Goal: Entertainment & Leisure: Browse casually

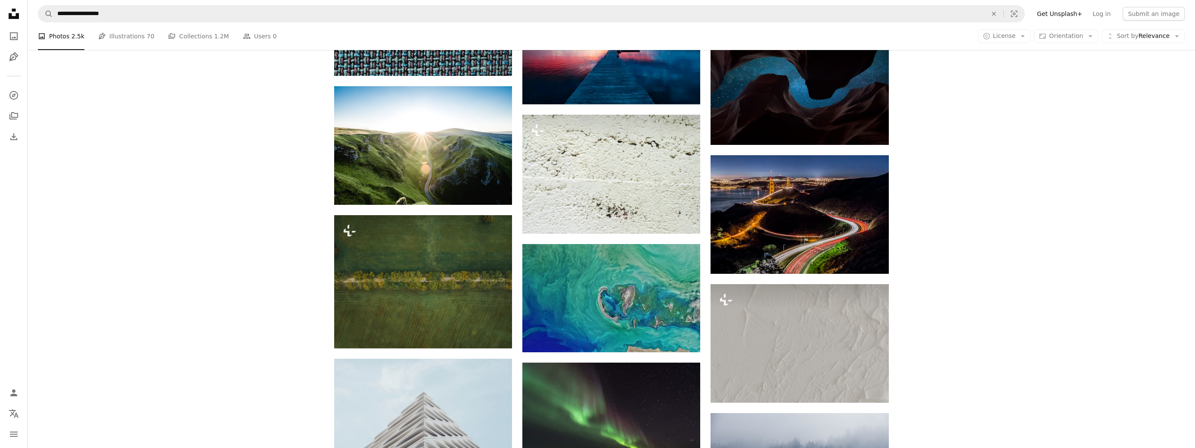
scroll to position [3335, 0]
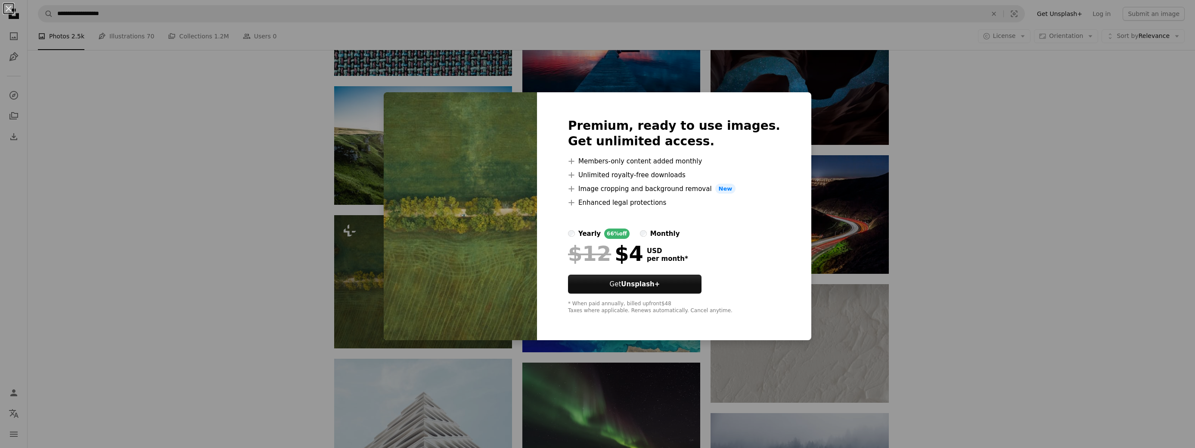
click at [233, 187] on div "An X shape Premium, ready to use images. Get unlimited access. A plus sign Memb…" at bounding box center [597, 224] width 1195 height 448
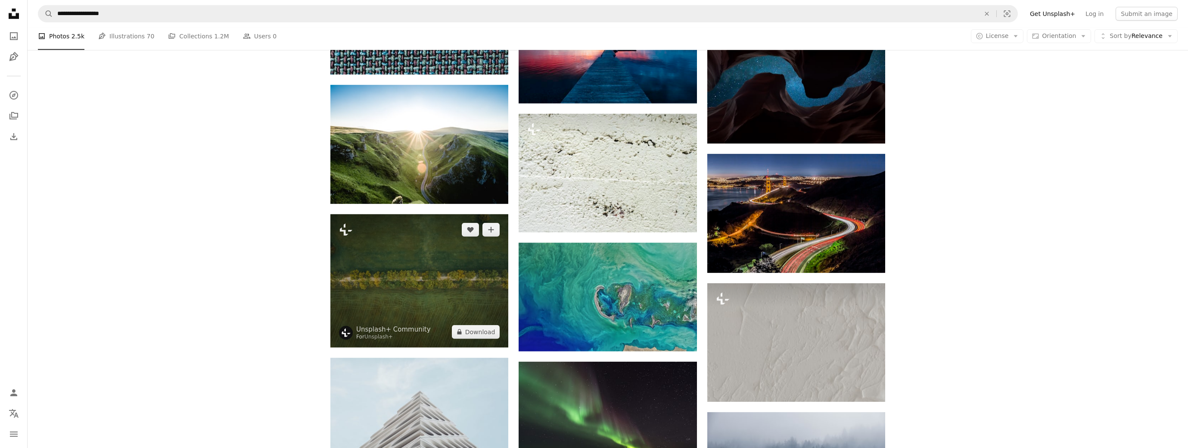
click at [369, 252] on img at bounding box center [419, 280] width 178 height 133
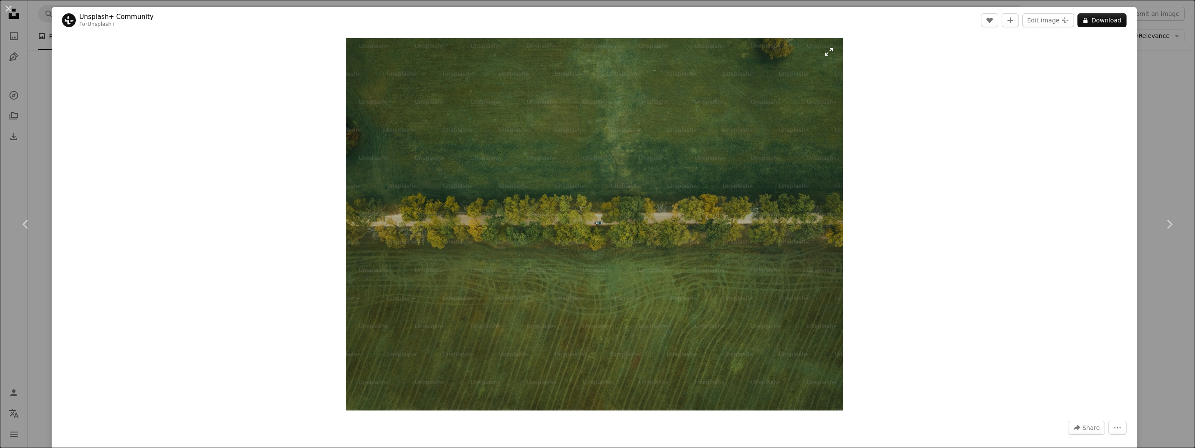
click at [831, 56] on img "Zoom in on this image" at bounding box center [594, 224] width 497 height 372
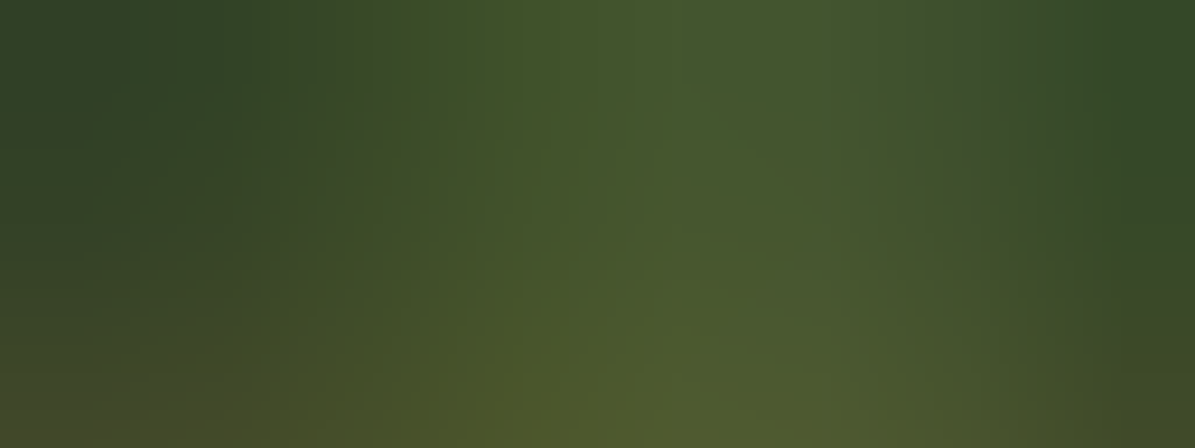
scroll to position [221, 0]
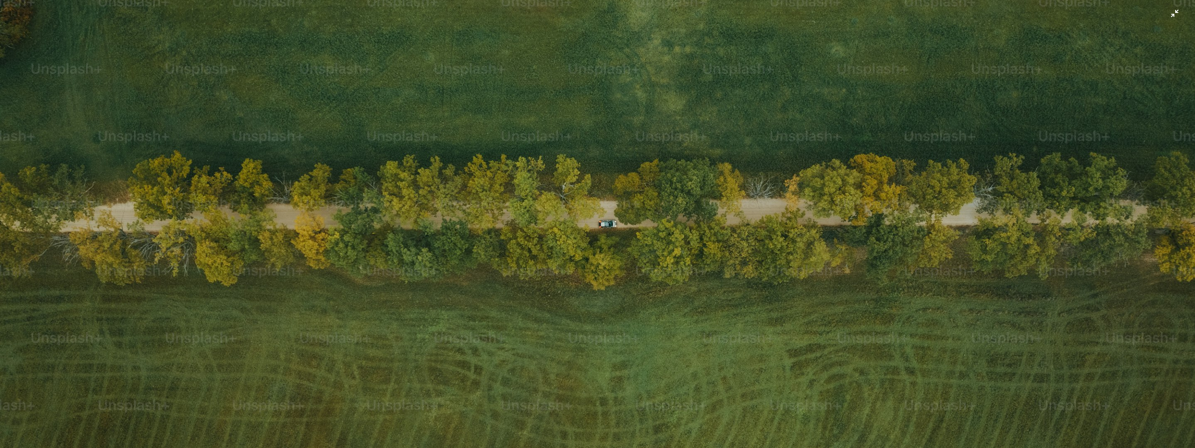
click at [577, 175] on img "Zoom out on this image" at bounding box center [598, 227] width 1196 height 896
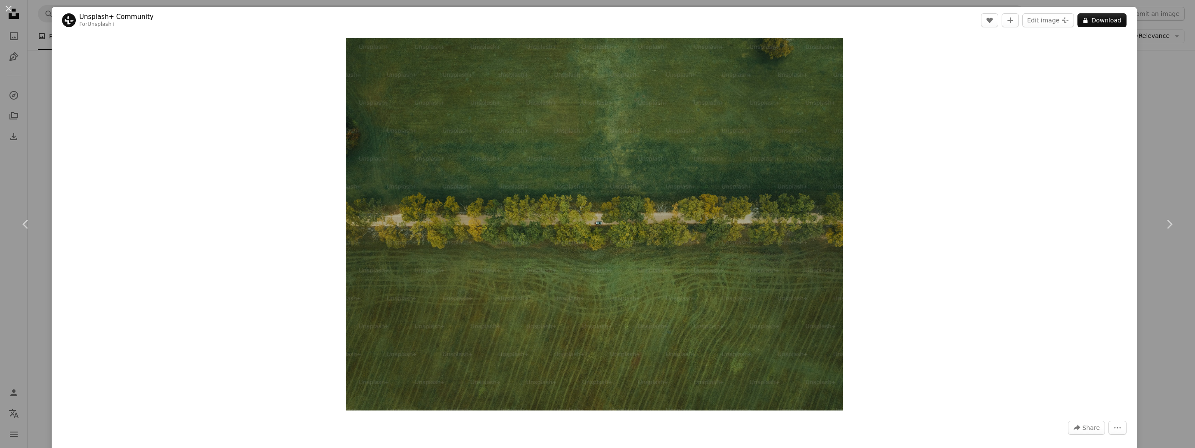
click at [577, 175] on img "Zoom in on this image" at bounding box center [594, 224] width 497 height 372
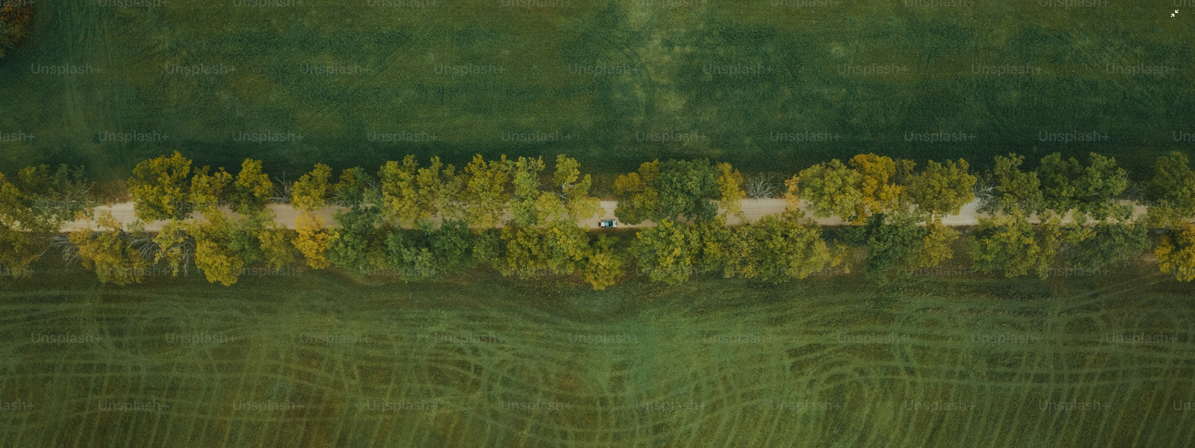
click at [577, 175] on img "Zoom out on this image" at bounding box center [598, 227] width 1196 height 896
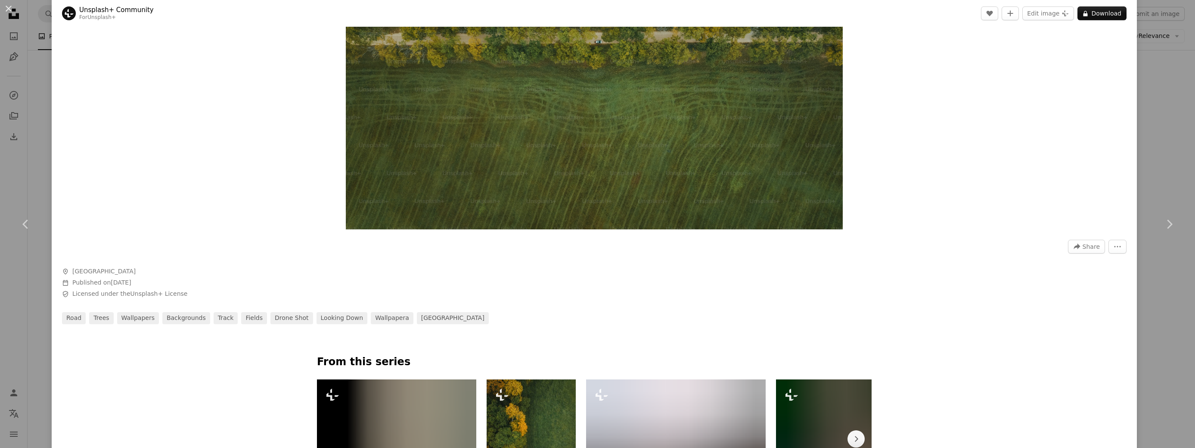
scroll to position [287, 0]
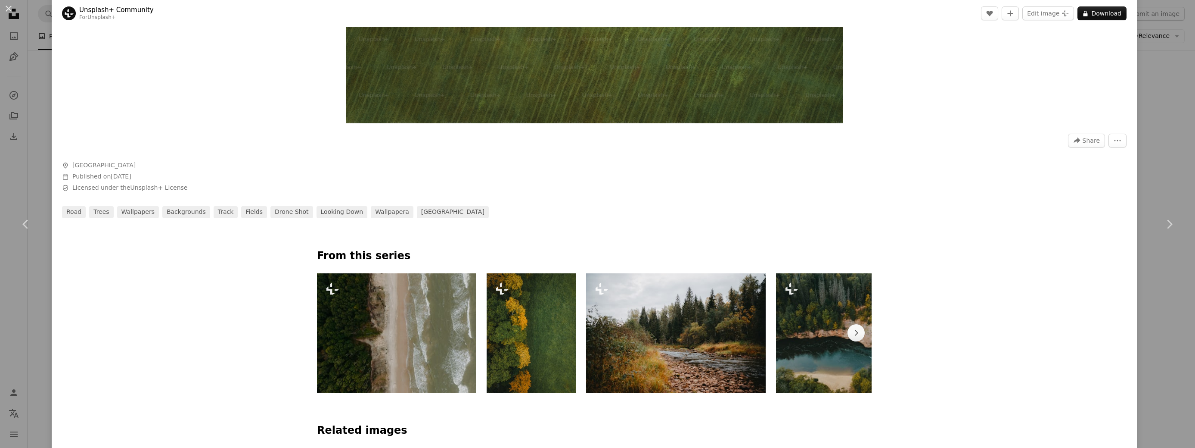
click at [528, 344] on img at bounding box center [531, 332] width 89 height 119
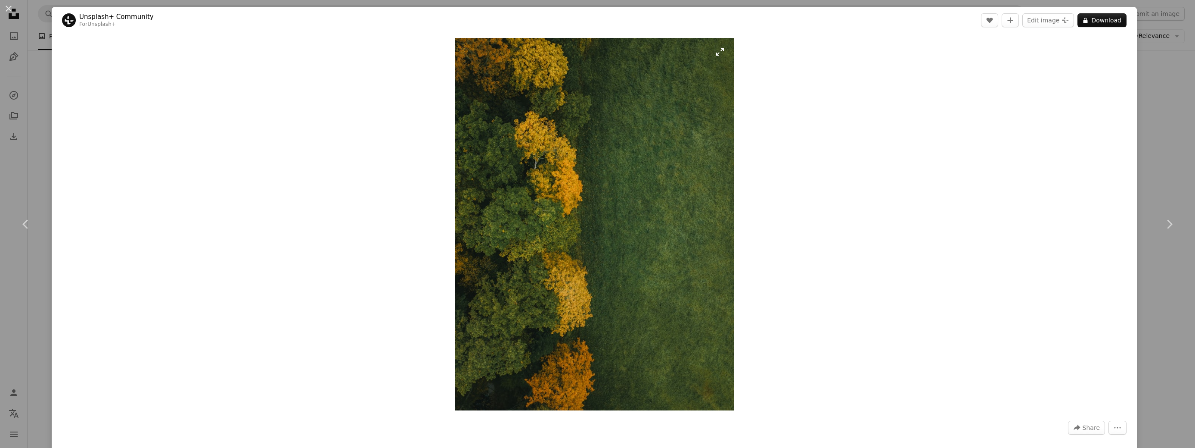
click at [607, 218] on img "Zoom in on this image" at bounding box center [594, 224] width 279 height 372
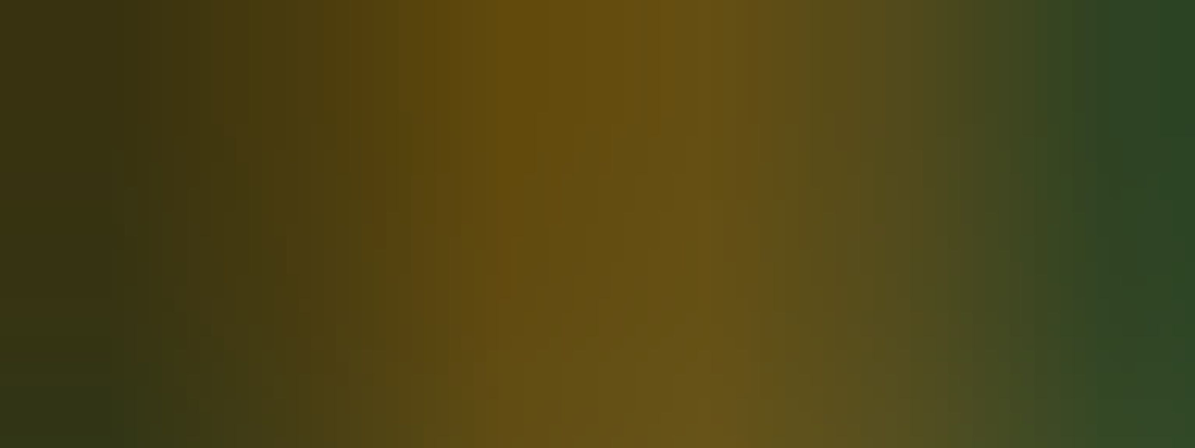
scroll to position [570, 0]
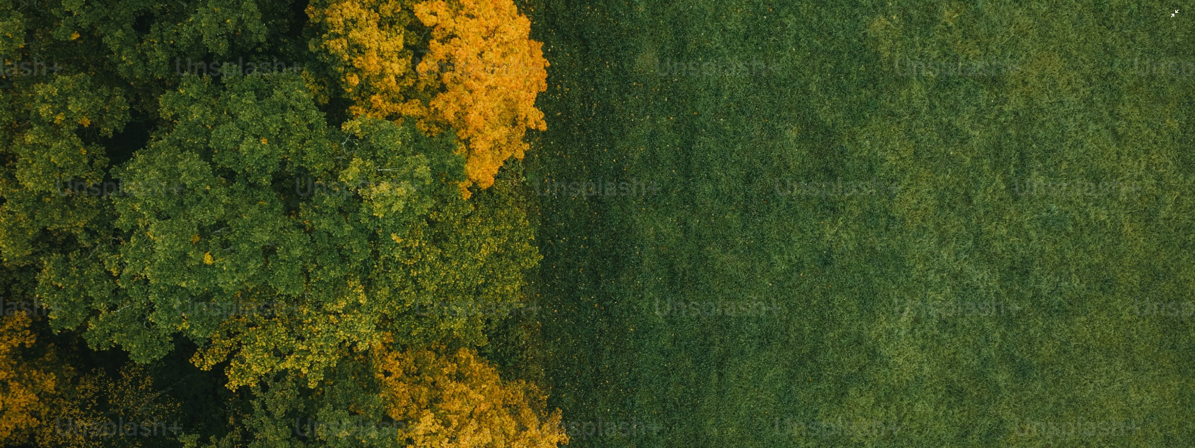
click at [607, 218] on img "Zoom out on this image" at bounding box center [598, 229] width 1196 height 1598
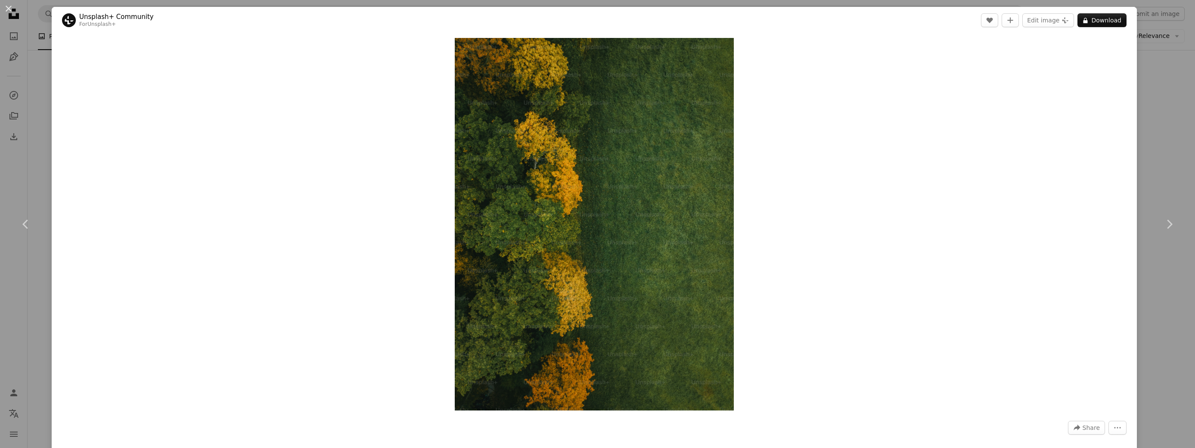
click at [607, 218] on img "Zoom in on this image" at bounding box center [594, 224] width 279 height 372
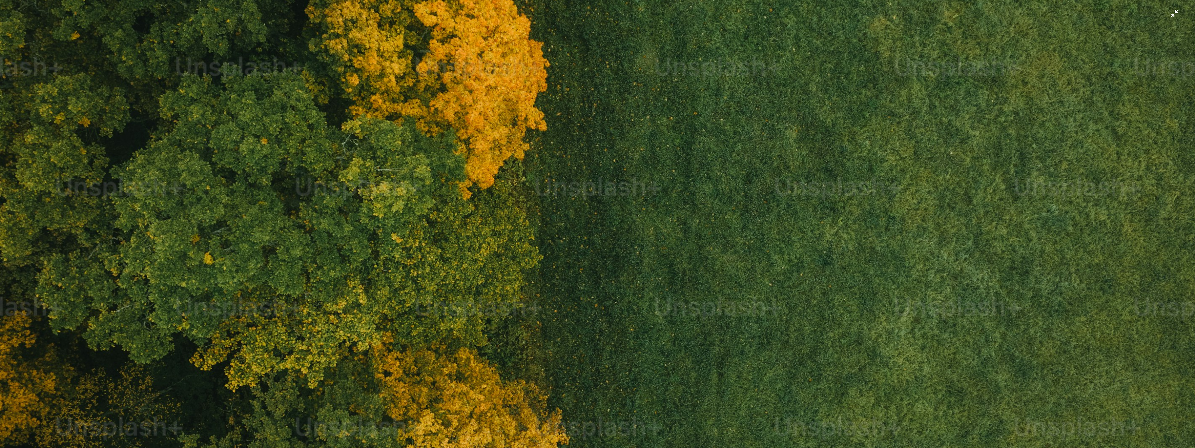
click at [607, 218] on img "Zoom out on this image" at bounding box center [598, 229] width 1196 height 1598
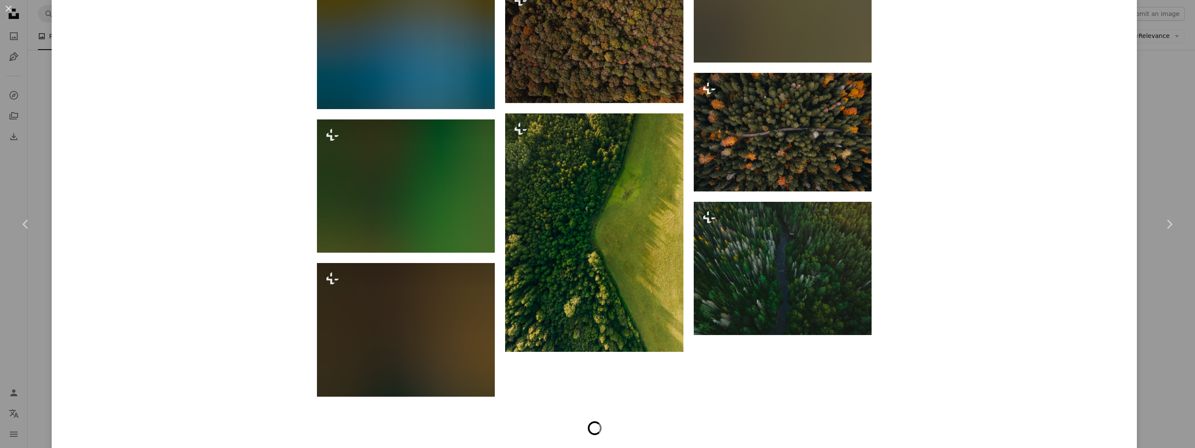
scroll to position [4565, 0]
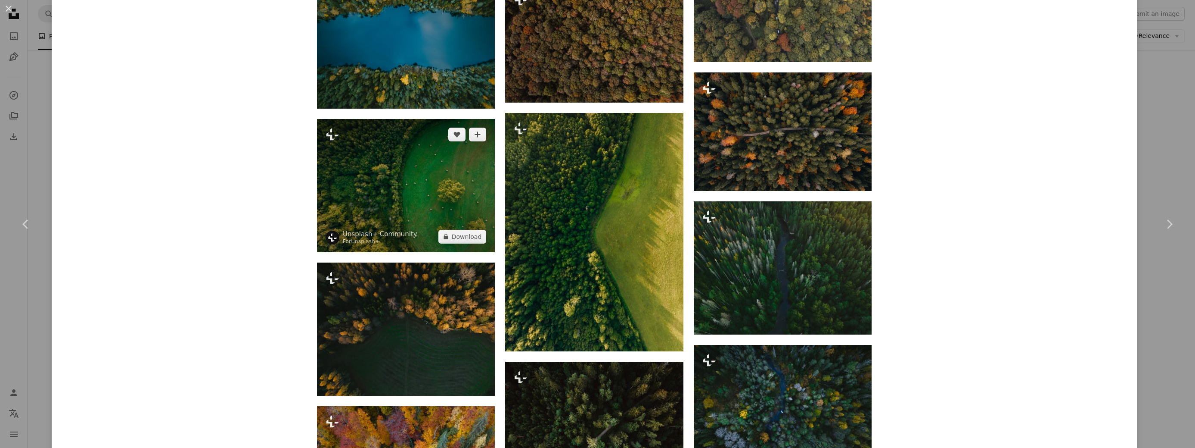
click at [407, 179] on img at bounding box center [406, 185] width 178 height 133
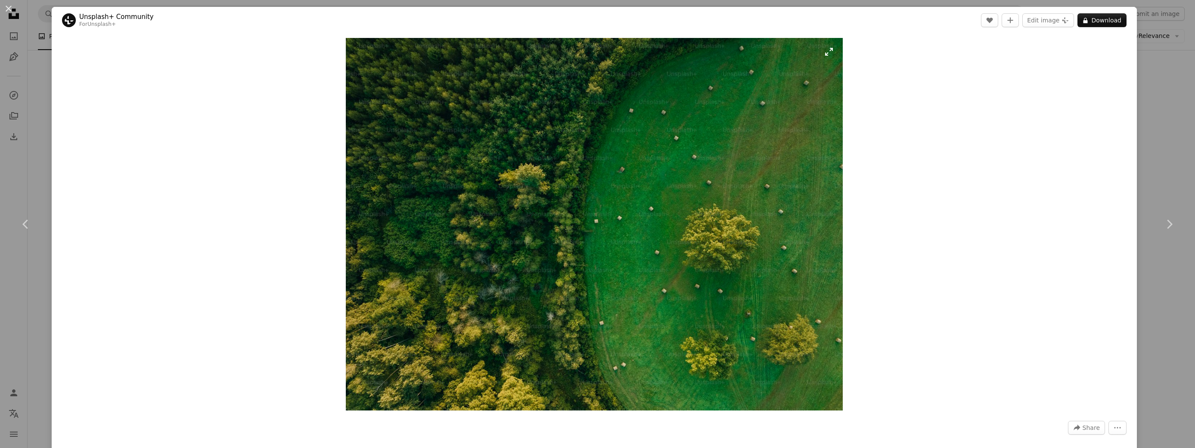
click at [459, 222] on img "Zoom in on this image" at bounding box center [594, 224] width 497 height 372
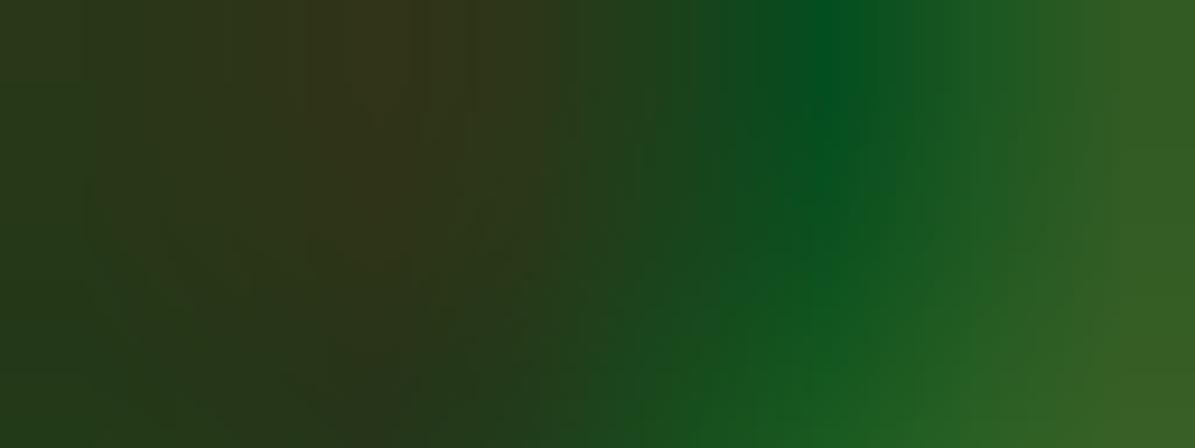
scroll to position [221, 0]
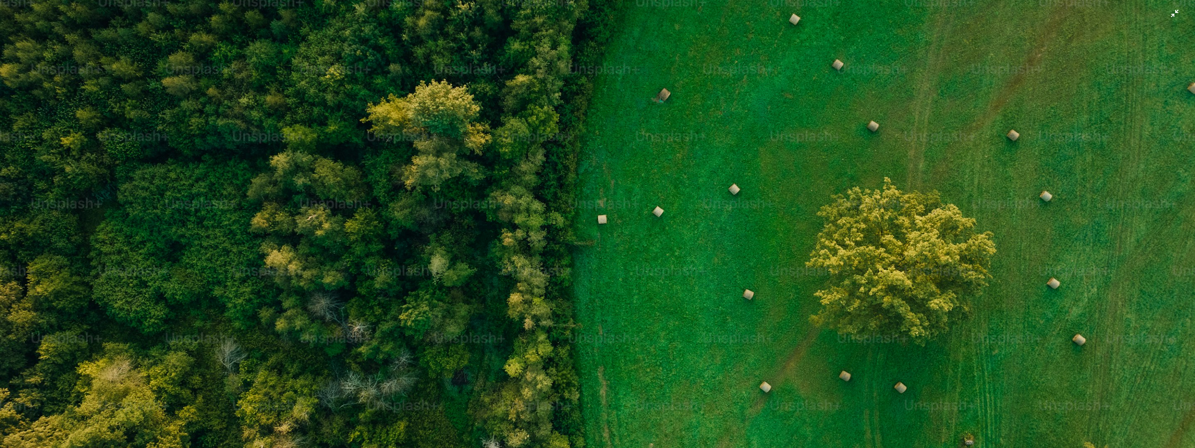
click at [459, 222] on img "Zoom out on this image" at bounding box center [598, 227] width 1196 height 896
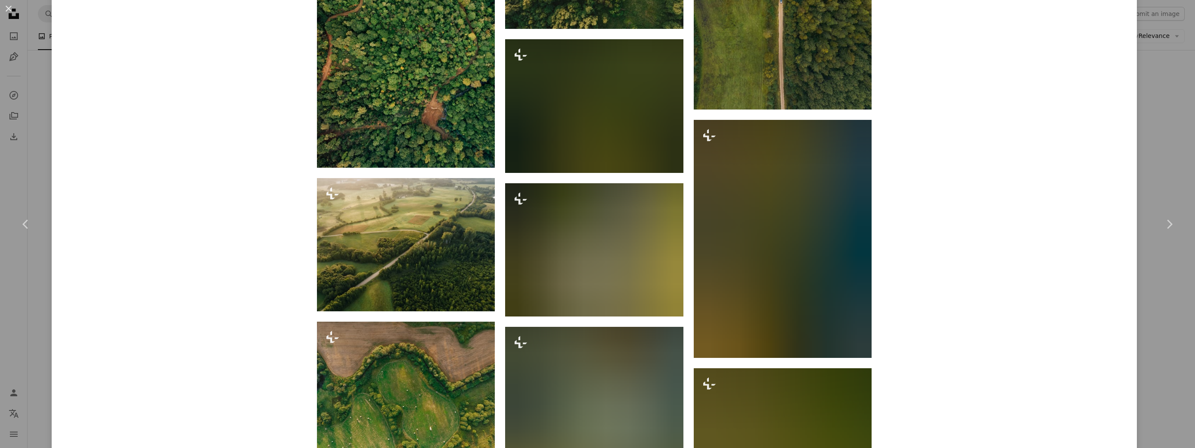
scroll to position [4460, 0]
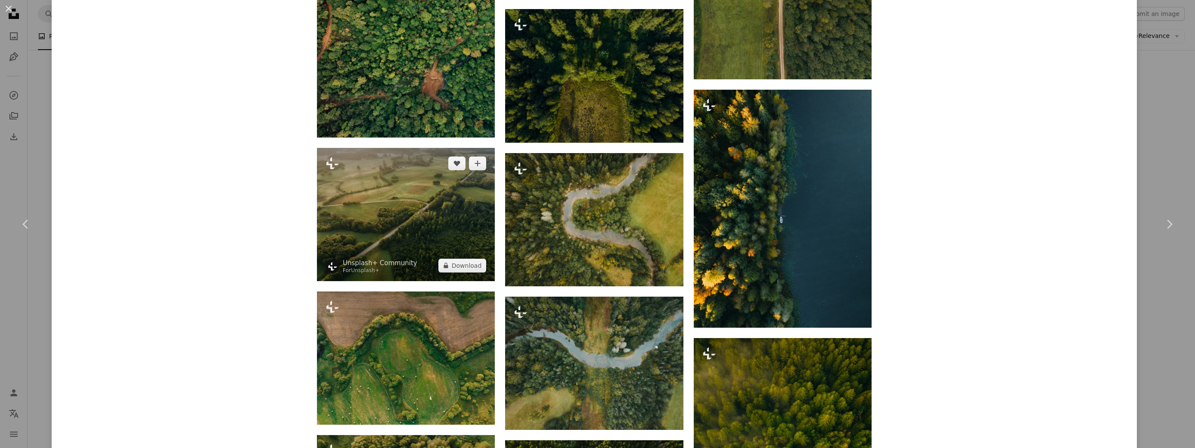
click at [423, 169] on img at bounding box center [406, 214] width 178 height 133
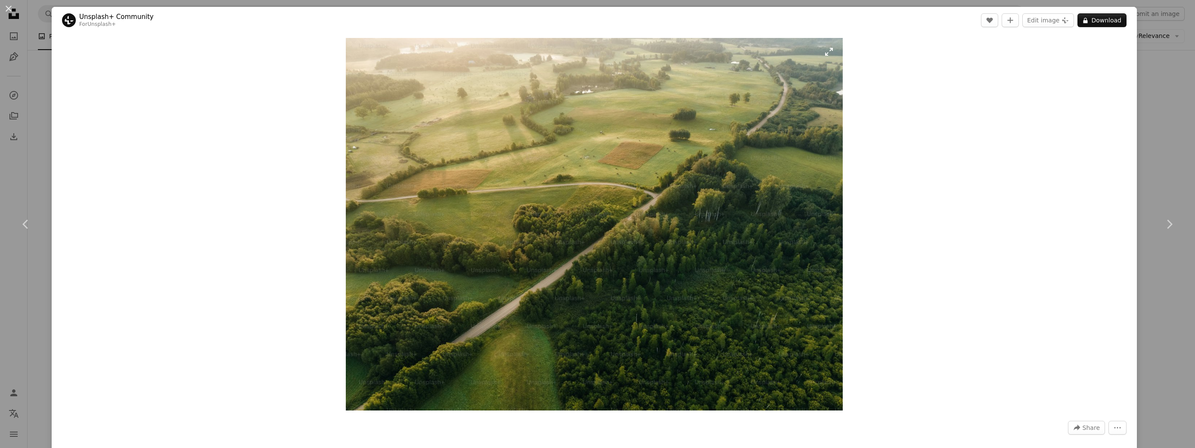
click at [517, 279] on img "Zoom in on this image" at bounding box center [594, 224] width 497 height 372
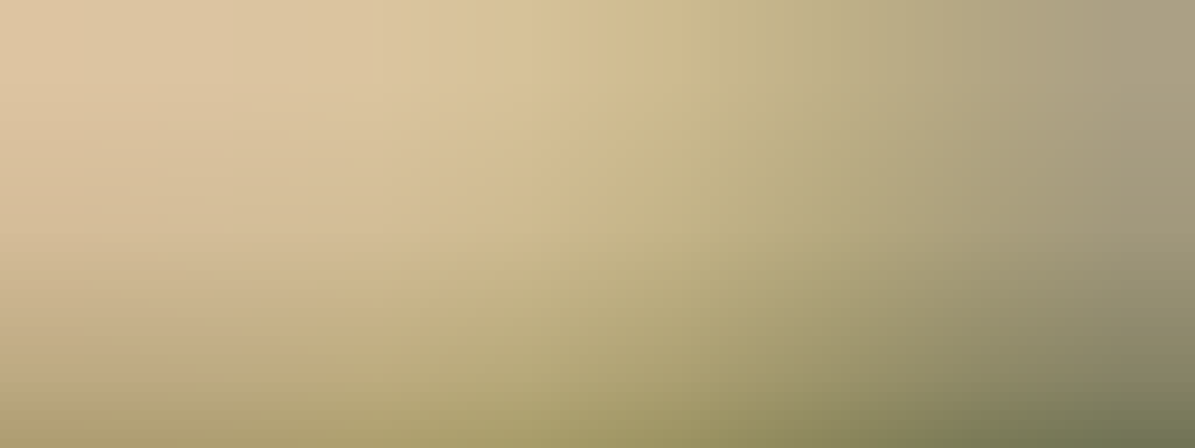
scroll to position [221, 0]
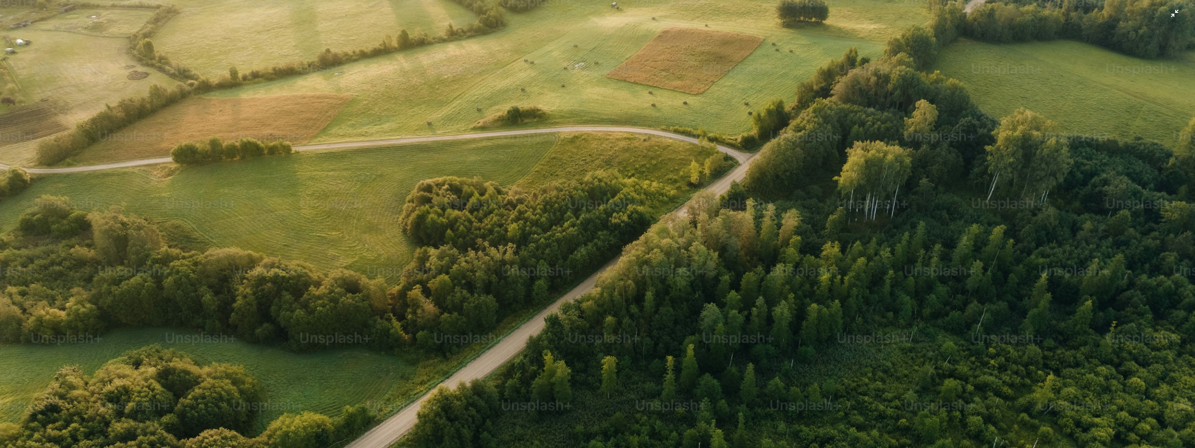
click at [446, 219] on img "Zoom out on this image" at bounding box center [598, 227] width 1196 height 896
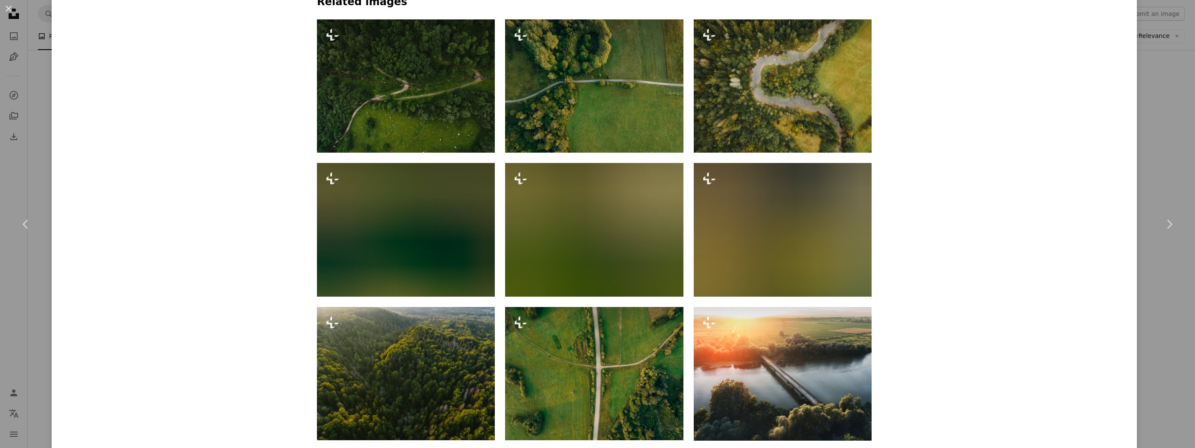
scroll to position [718, 0]
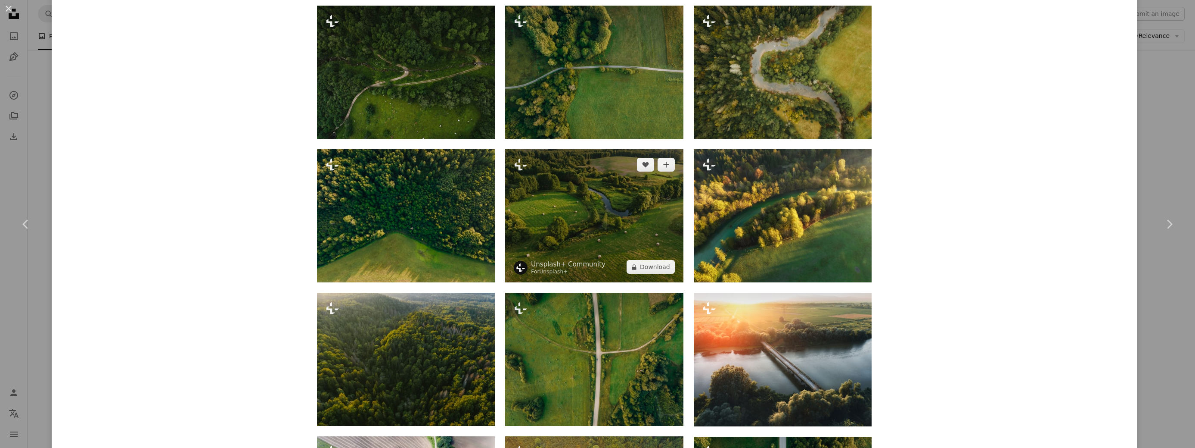
click at [561, 224] on img at bounding box center [594, 215] width 178 height 133
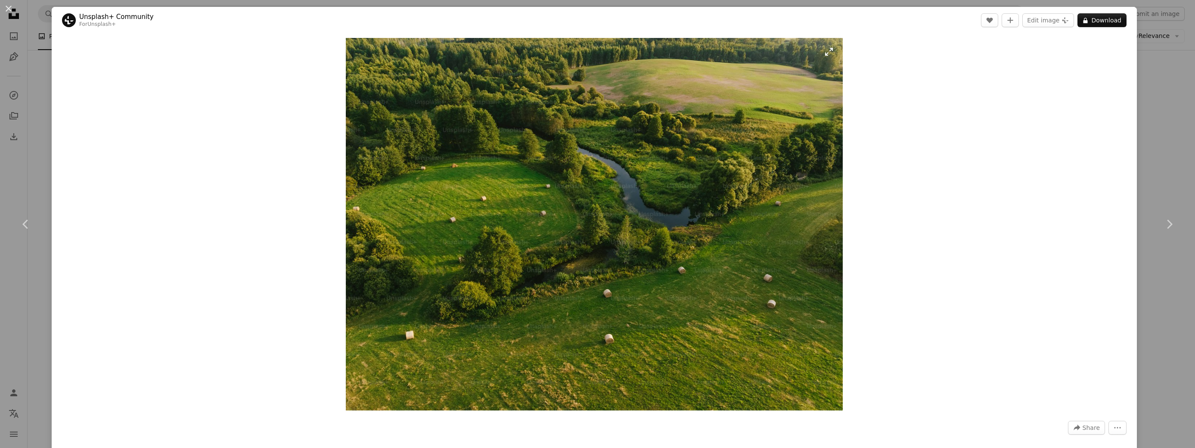
click at [561, 224] on img "Zoom in on this image" at bounding box center [594, 224] width 497 height 372
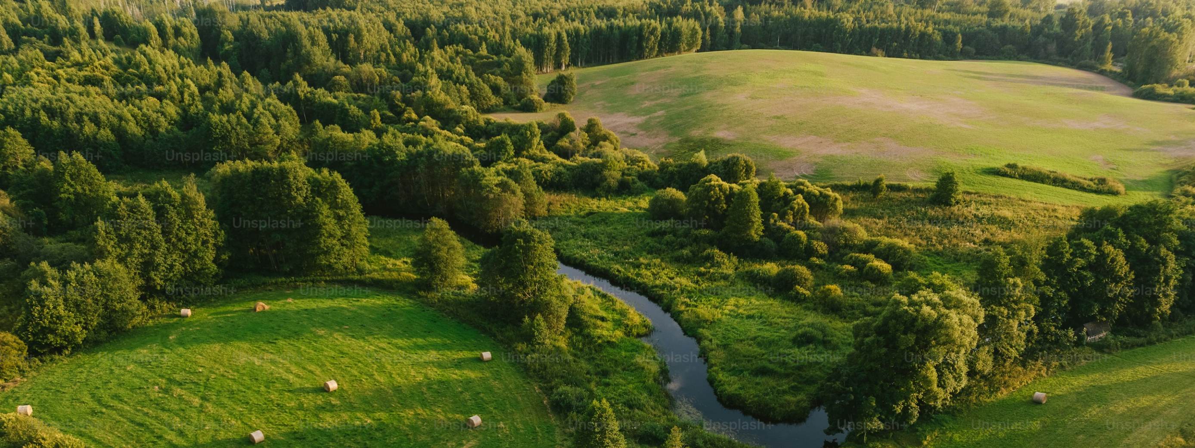
scroll to position [221, 0]
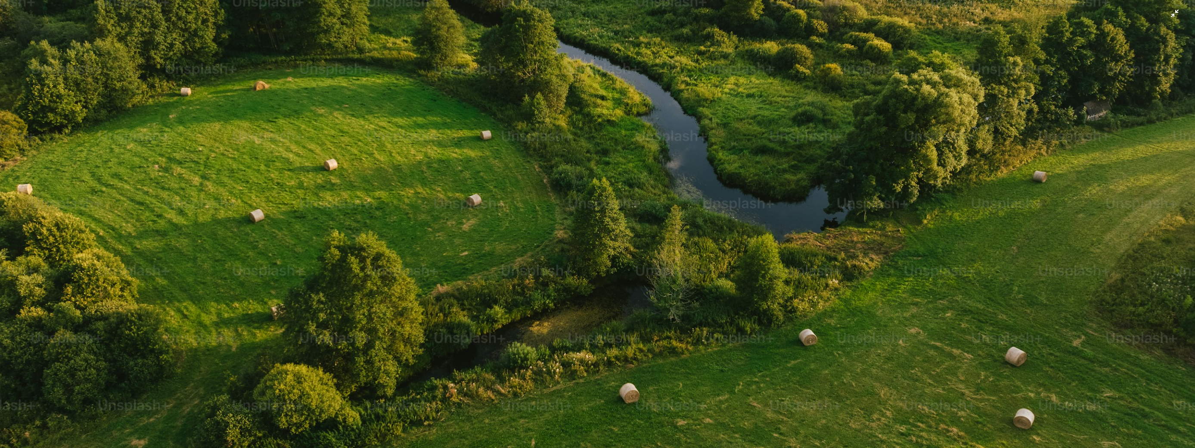
click at [561, 224] on img "Zoom out on this image" at bounding box center [598, 227] width 1196 height 896
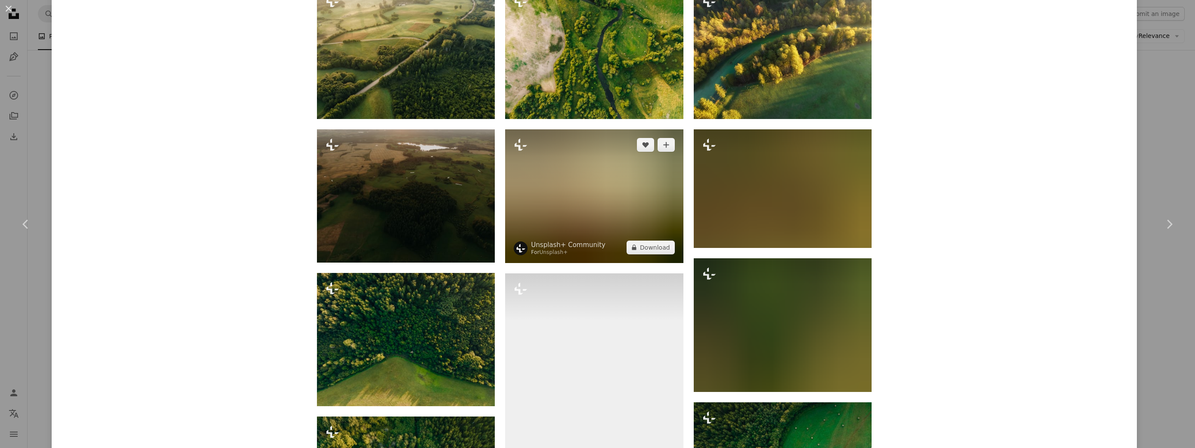
scroll to position [790, 0]
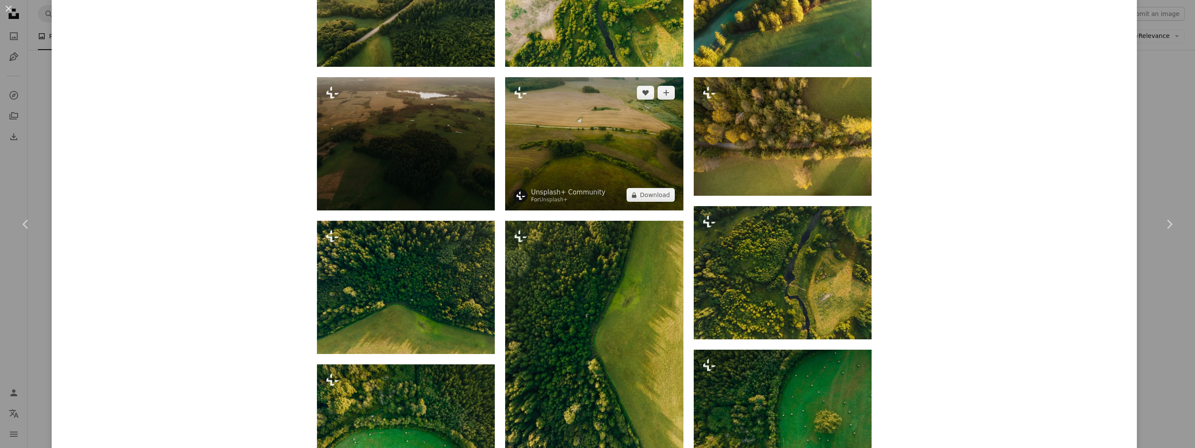
click at [571, 177] on img at bounding box center [594, 143] width 178 height 133
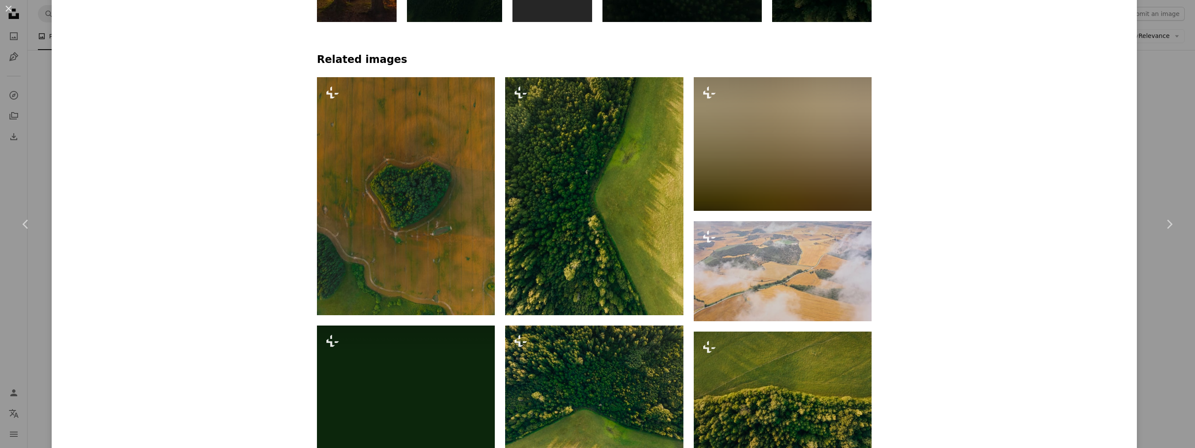
scroll to position [933, 0]
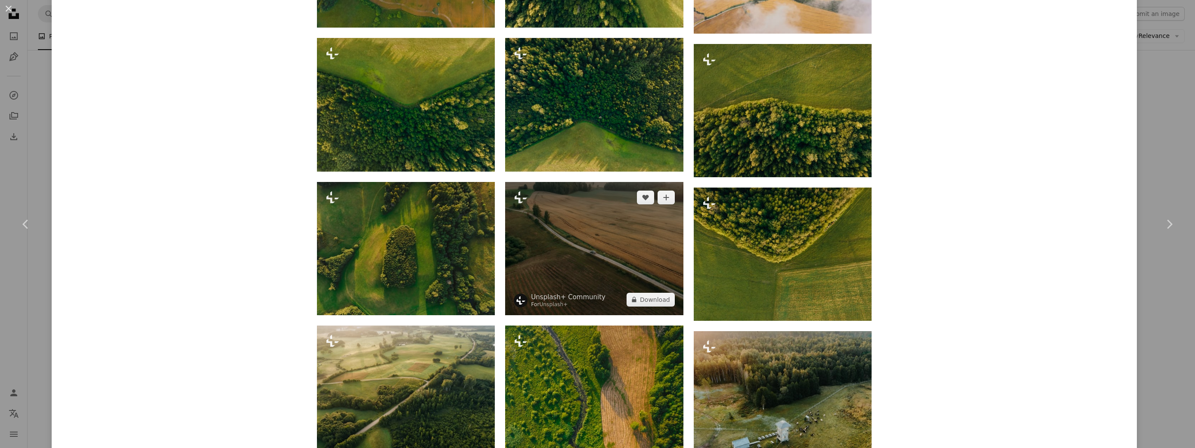
click at [555, 252] on img at bounding box center [594, 248] width 178 height 133
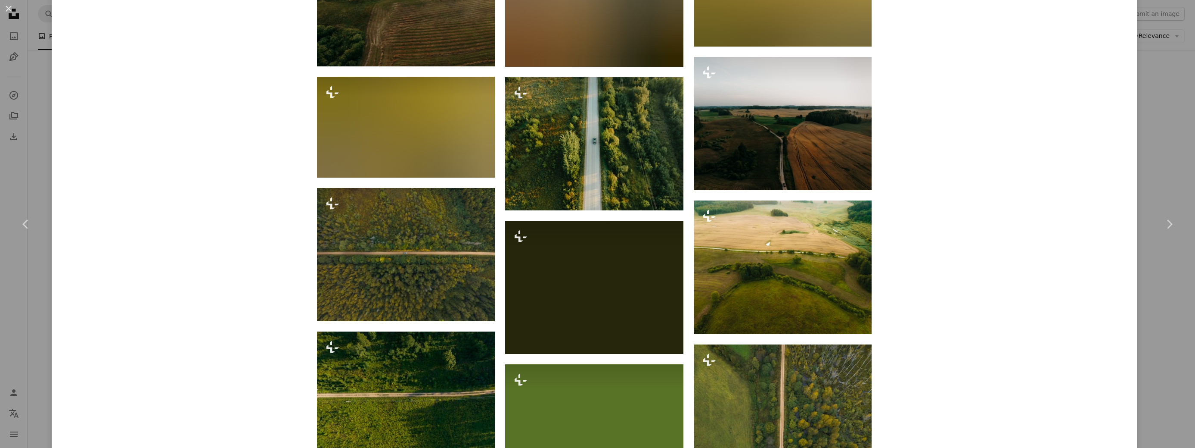
scroll to position [1005, 0]
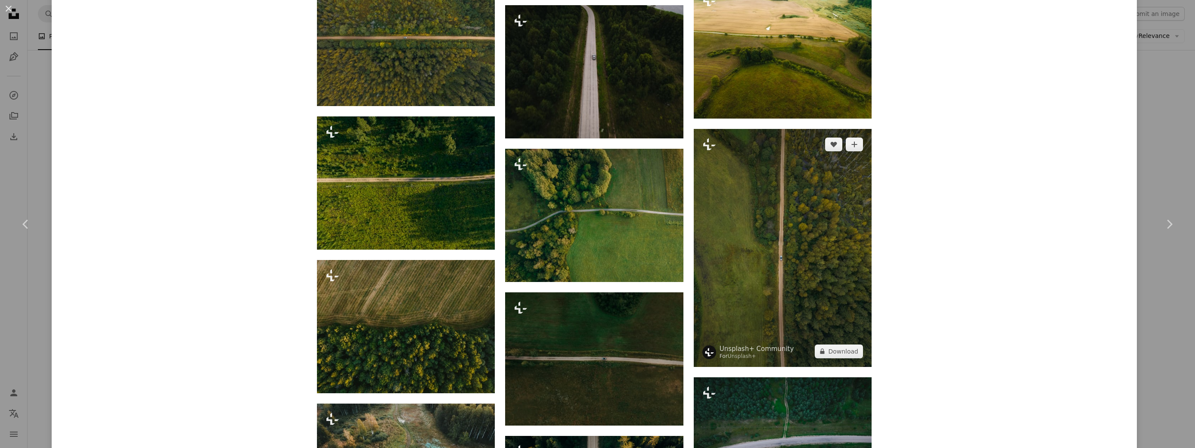
click at [770, 205] on img at bounding box center [783, 248] width 178 height 238
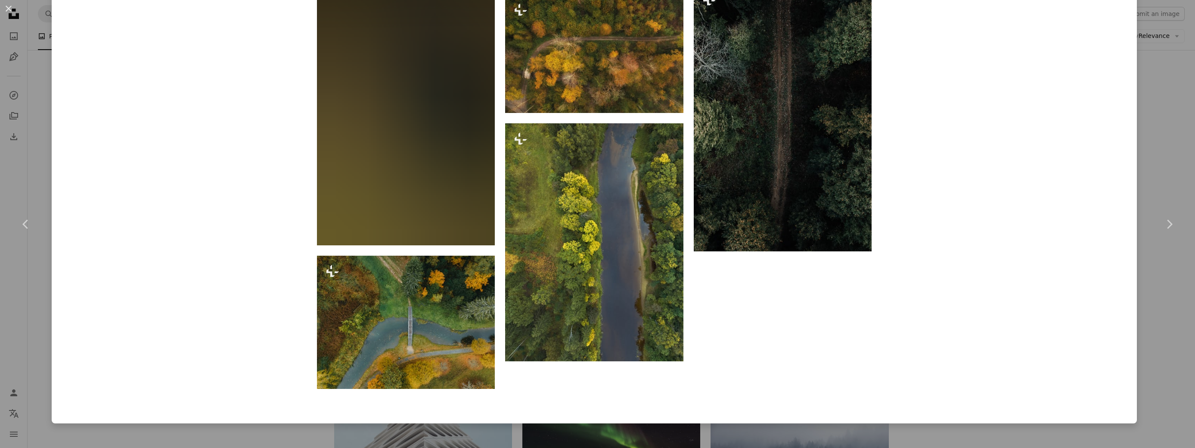
scroll to position [2943, 0]
